Goal: Task Accomplishment & Management: Manage account settings

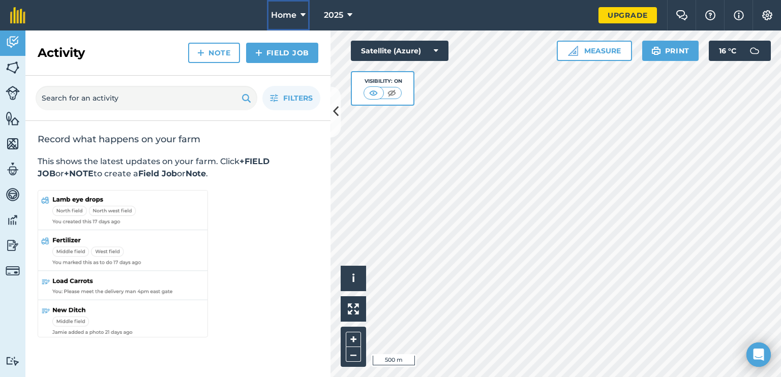
click at [293, 16] on span "Home" at bounding box center [283, 15] width 25 height 12
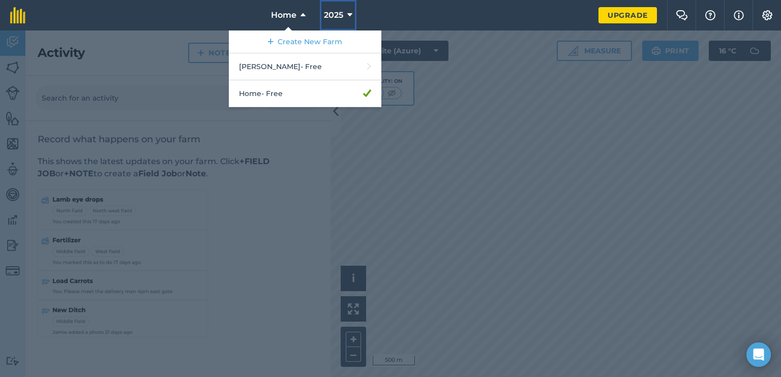
click at [352, 11] on icon at bounding box center [349, 15] width 5 height 12
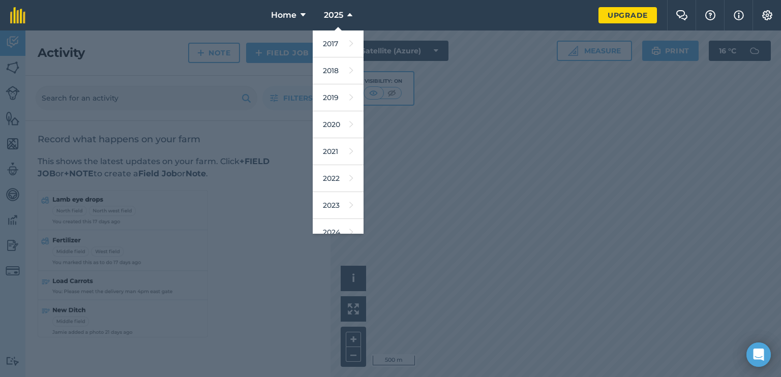
click at [275, 237] on div at bounding box center [390, 204] width 781 height 347
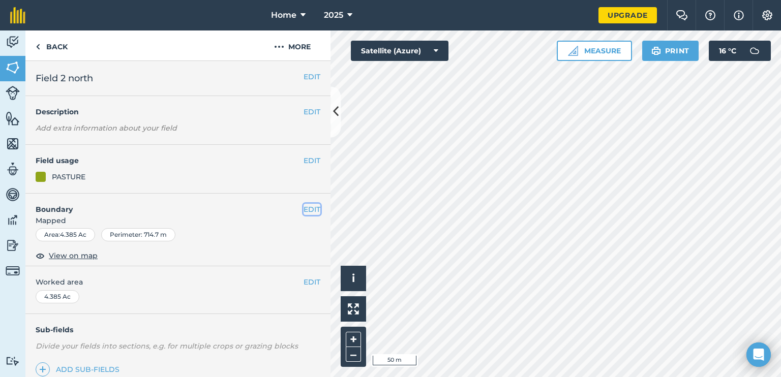
click at [304, 210] on button "EDIT" at bounding box center [311, 209] width 17 height 11
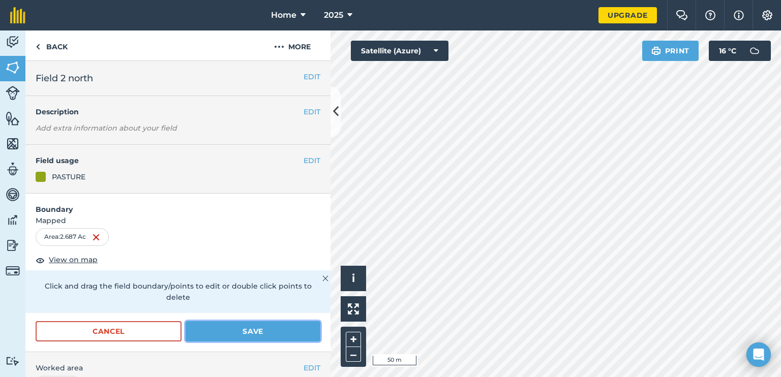
click at [261, 332] on button "Save" at bounding box center [253, 331] width 135 height 20
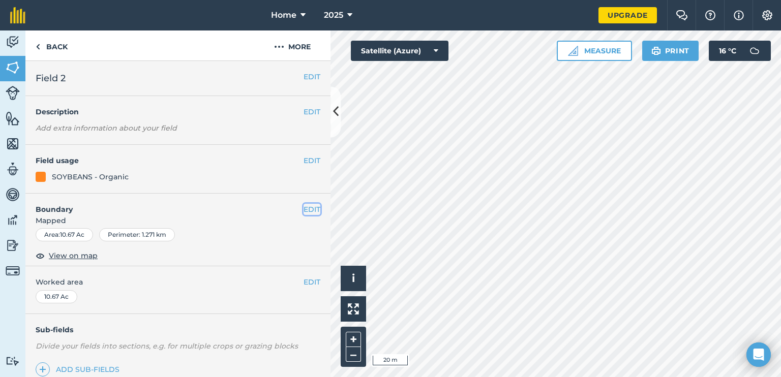
click at [307, 209] on button "EDIT" at bounding box center [311, 209] width 17 height 11
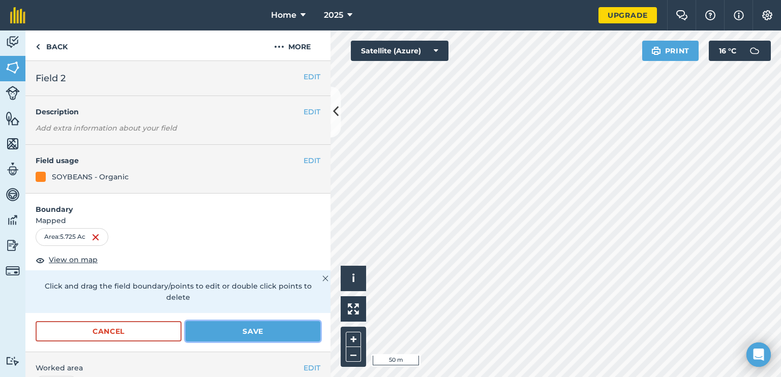
click at [253, 333] on button "Save" at bounding box center [253, 331] width 135 height 20
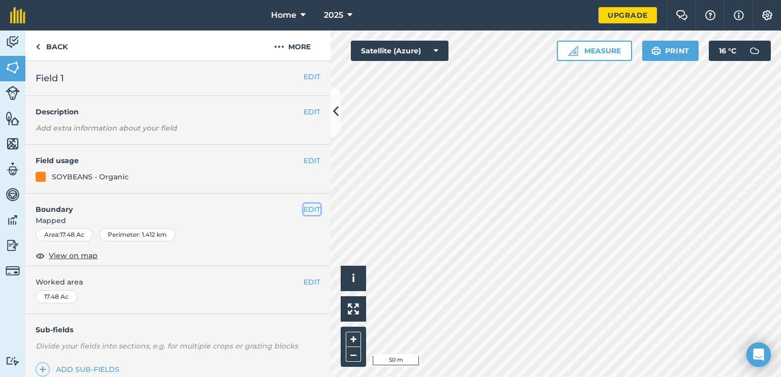
click at [305, 209] on button "EDIT" at bounding box center [311, 209] width 17 height 11
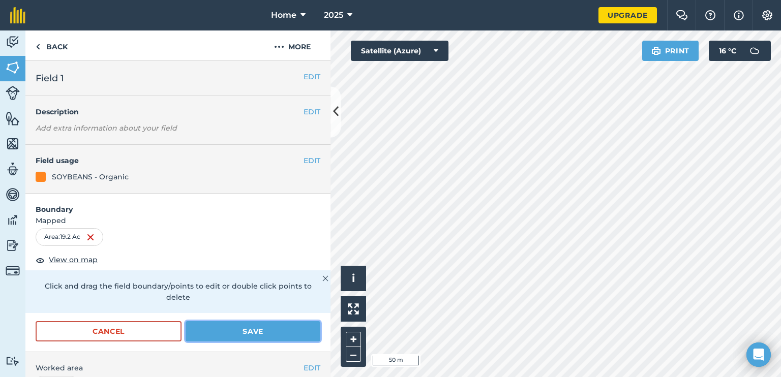
click at [305, 330] on button "Save" at bounding box center [253, 331] width 135 height 20
